Goal: Information Seeking & Learning: Learn about a topic

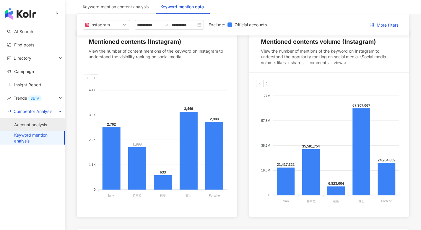
click at [27, 126] on link "Account analysis" at bounding box center [30, 125] width 33 height 6
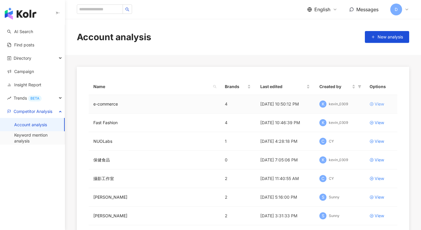
click at [376, 104] on div "View" at bounding box center [378, 104] width 9 height 6
